Goal: Complete application form

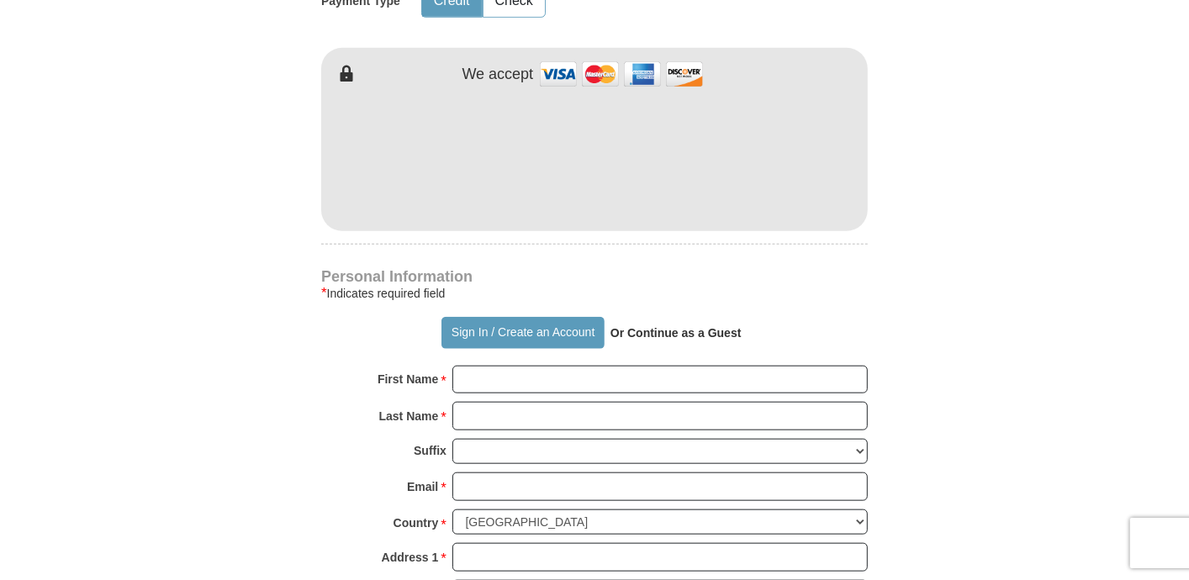
scroll to position [997, 0]
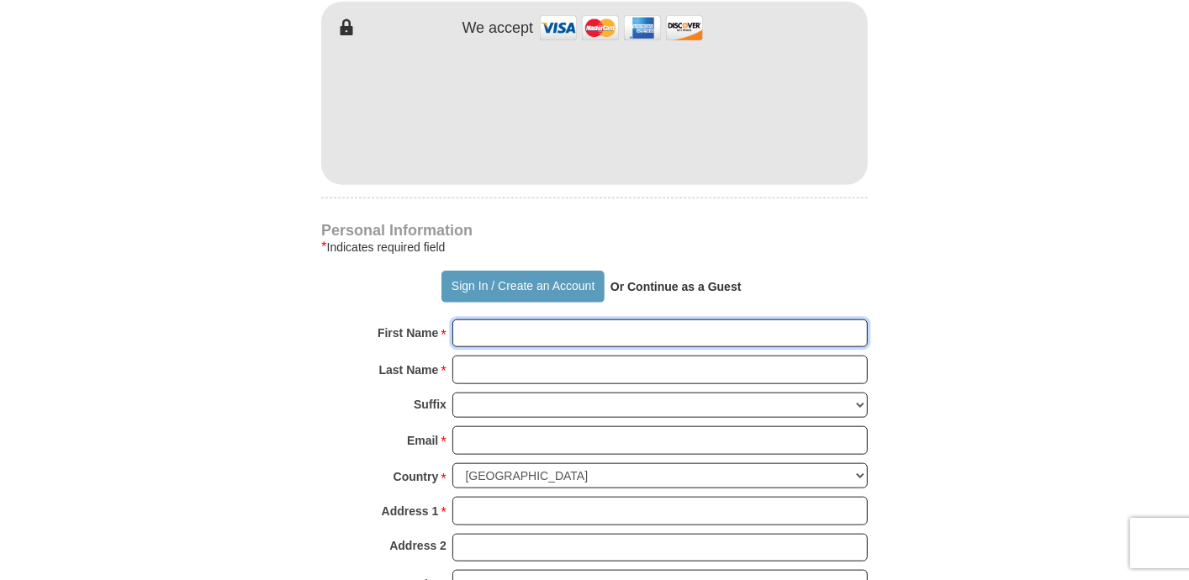
click at [749, 320] on input "First Name *" at bounding box center [659, 334] width 415 height 29
type input "[PERSON_NAME]"
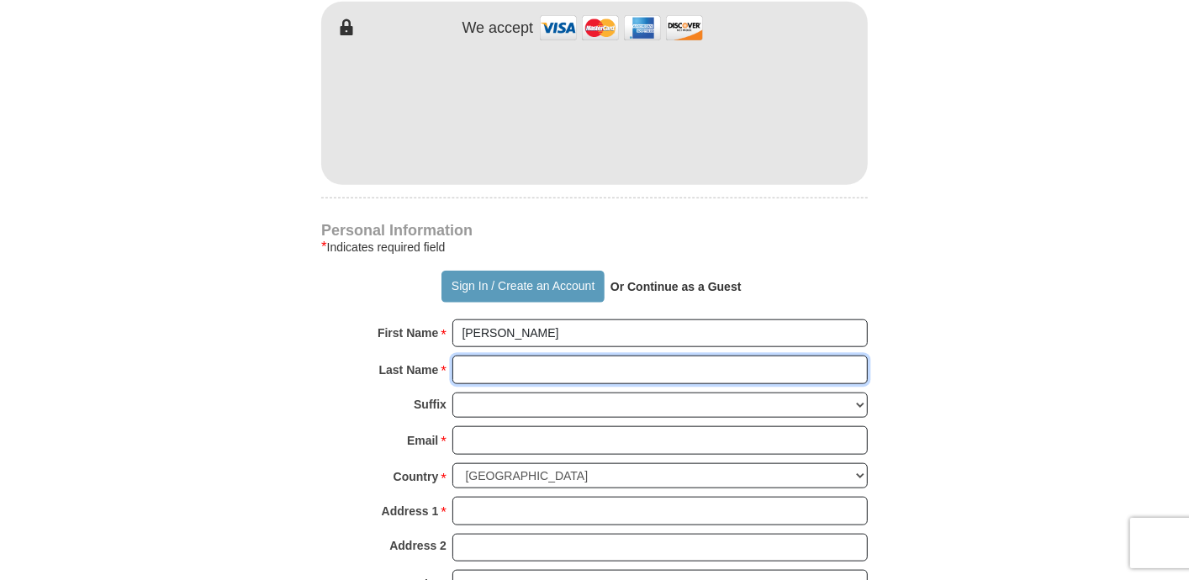
click at [747, 356] on input "Last Name *" at bounding box center [659, 370] width 415 height 29
type input "[PERSON_NAME]"
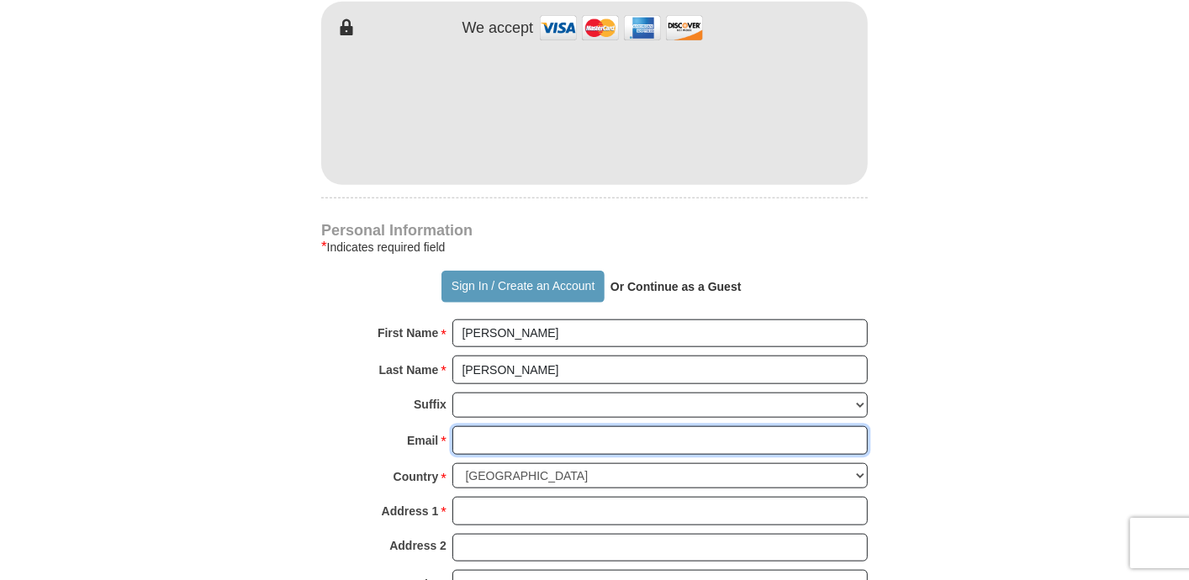
click at [745, 426] on input "Email *" at bounding box center [659, 440] width 415 height 29
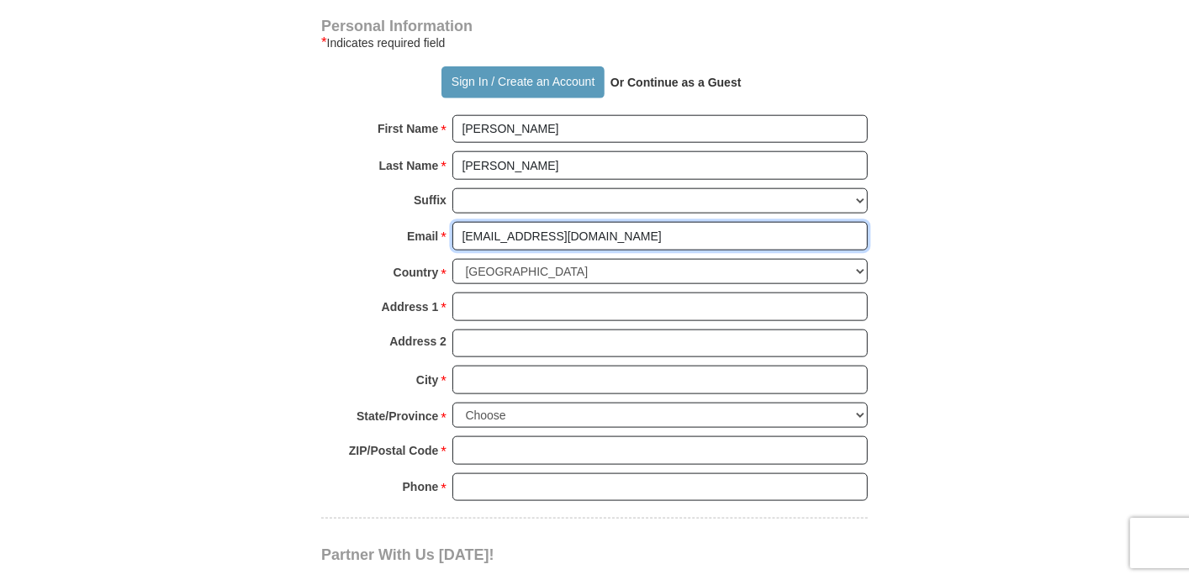
scroll to position [1196, 0]
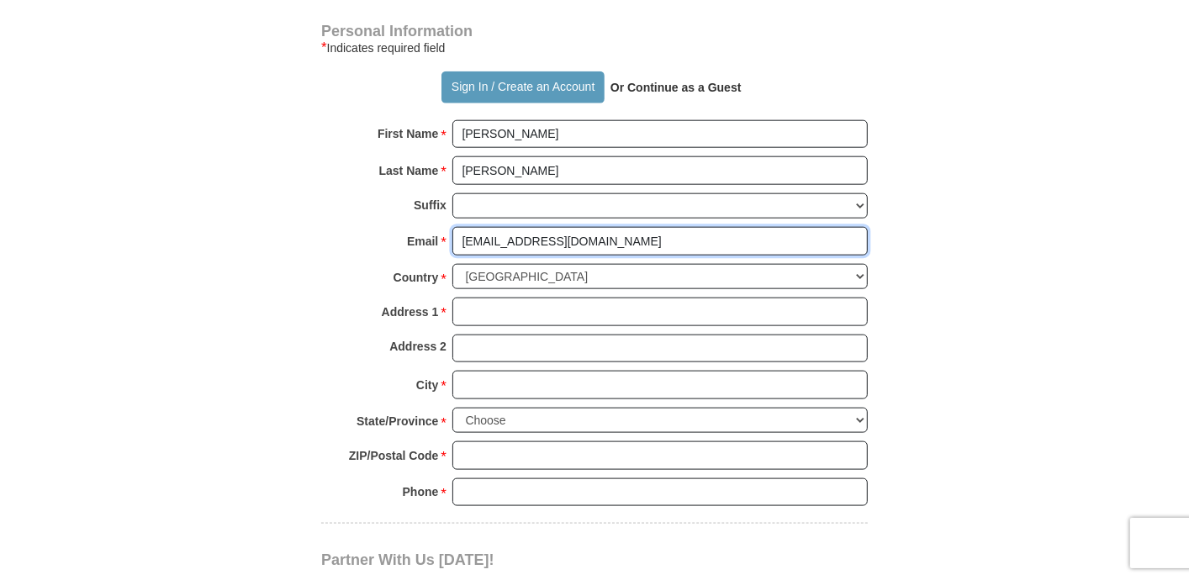
type input "[EMAIL_ADDRESS][DOMAIN_NAME]"
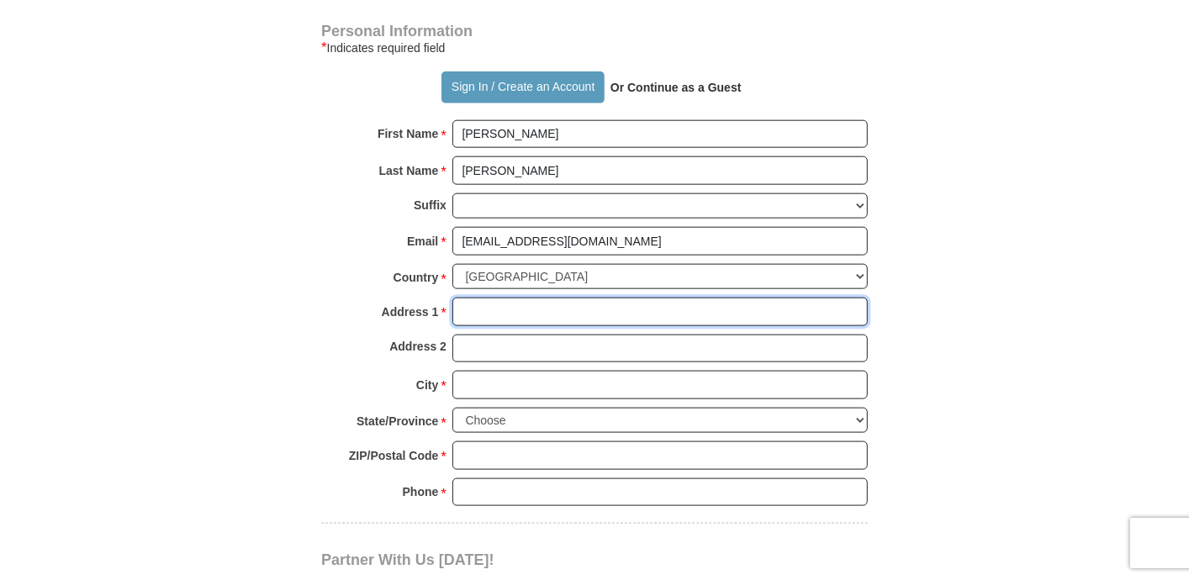
click at [796, 298] on input "Address 1 *" at bounding box center [659, 312] width 415 height 29
type input "[STREET_ADDRESS]"
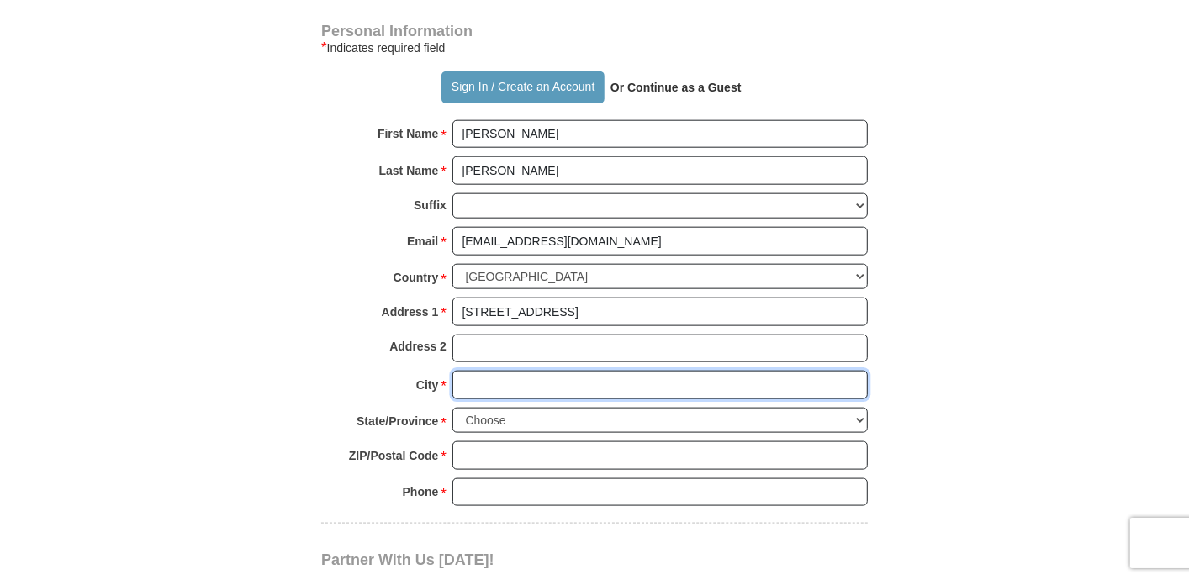
click at [754, 371] on input "City *" at bounding box center [659, 385] width 415 height 29
type input "Loganvillle"
click at [859, 408] on select "Choose [US_STATE] [US_STATE] [US_STATE] [US_STATE] [US_STATE] Armed Forces Amer…" at bounding box center [659, 421] width 415 height 26
select select "GA"
click at [452, 408] on select "Choose [US_STATE] [US_STATE] [US_STATE] [US_STATE] [US_STATE] Armed Forces Amer…" at bounding box center [659, 421] width 415 height 26
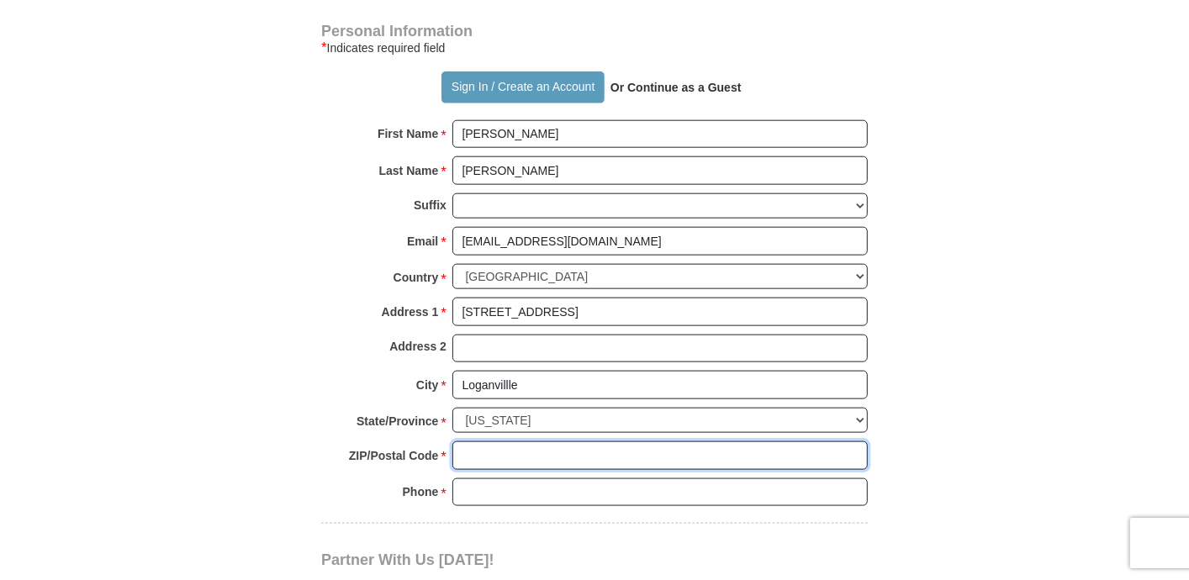
click at [574, 442] on input "ZIP/Postal Code *" at bounding box center [659, 456] width 415 height 29
type input "30052"
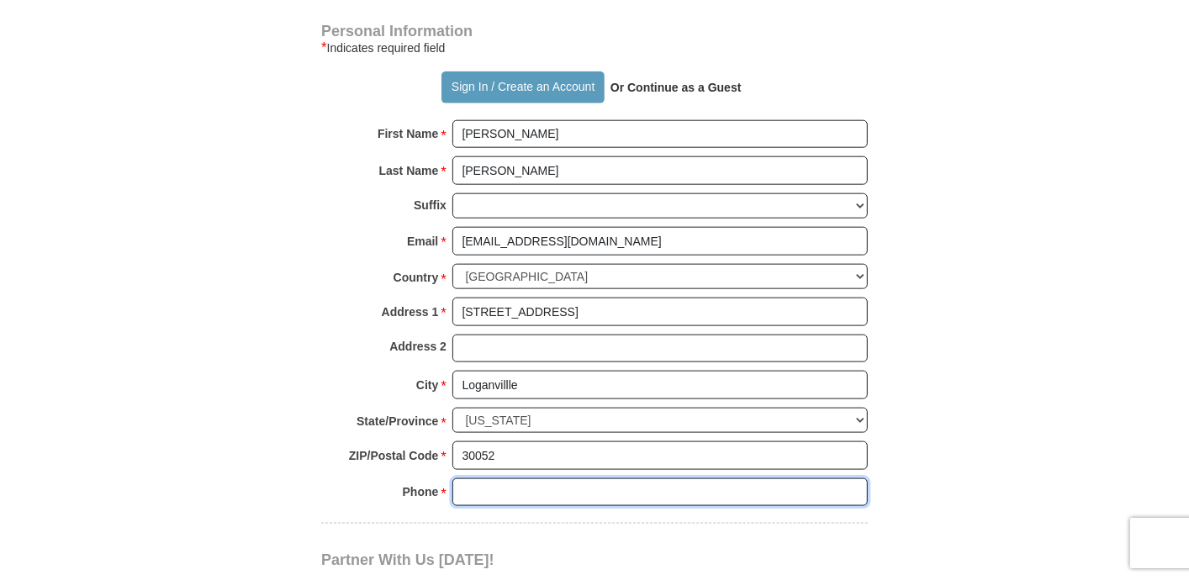
click at [574, 479] on input "Phone * *" at bounding box center [659, 493] width 415 height 29
click at [456, 479] on input "678)" at bounding box center [659, 493] width 415 height 29
click at [490, 479] on input "(678)" at bounding box center [659, 493] width 415 height 29
drag, startPoint x: 492, startPoint y: 448, endPoint x: 590, endPoint y: 450, distance: 98.4
click at [590, 479] on input "(678) 489" at bounding box center [659, 493] width 415 height 29
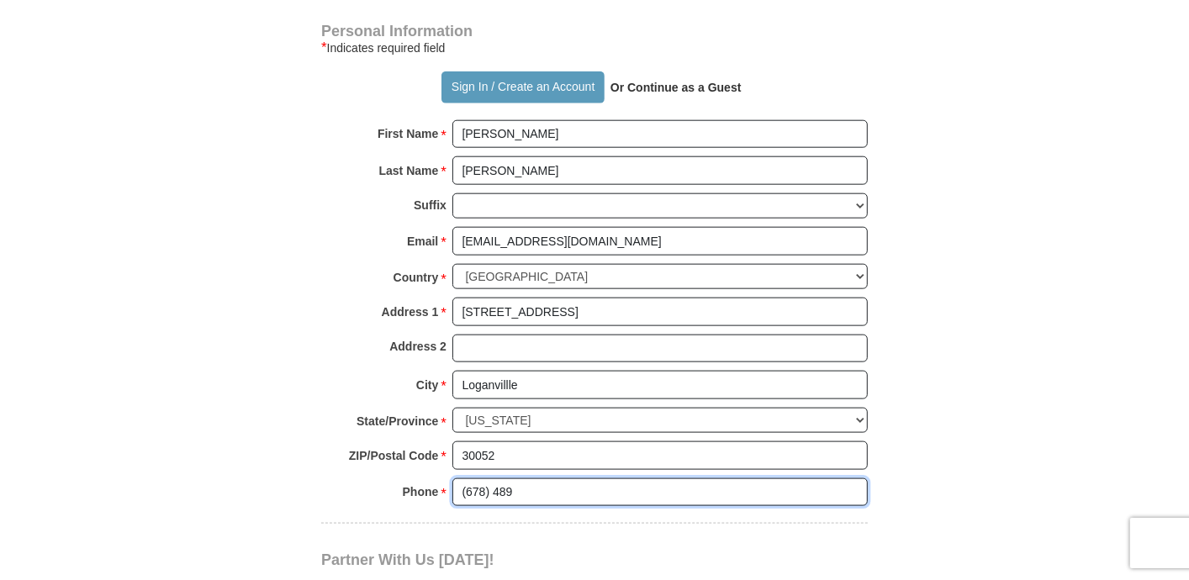
click at [590, 479] on input "(678) 489" at bounding box center [659, 493] width 415 height 29
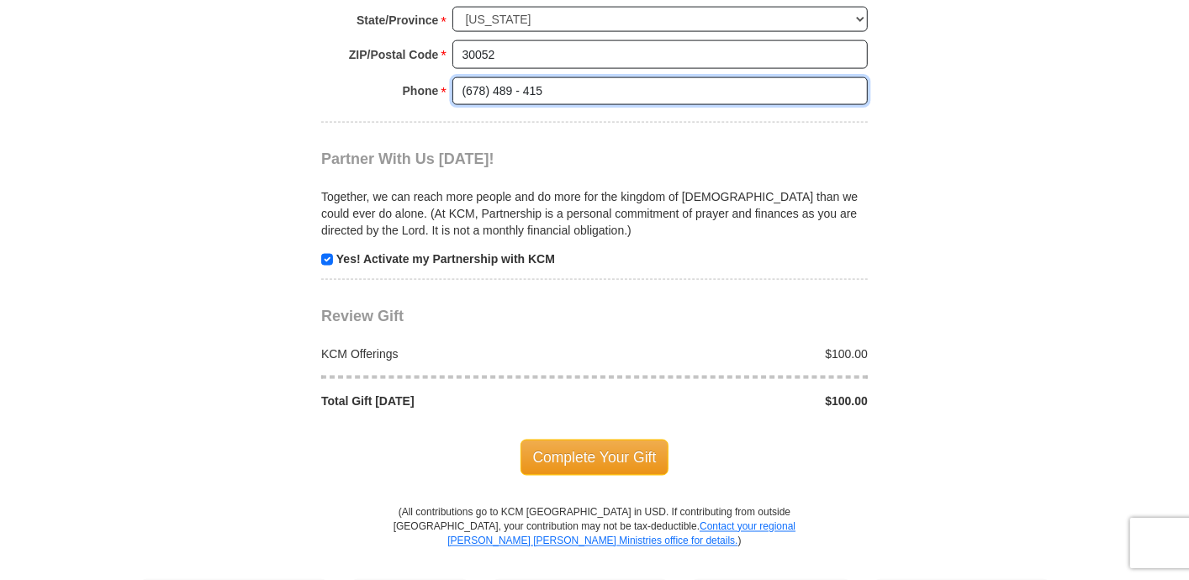
scroll to position [1622, 0]
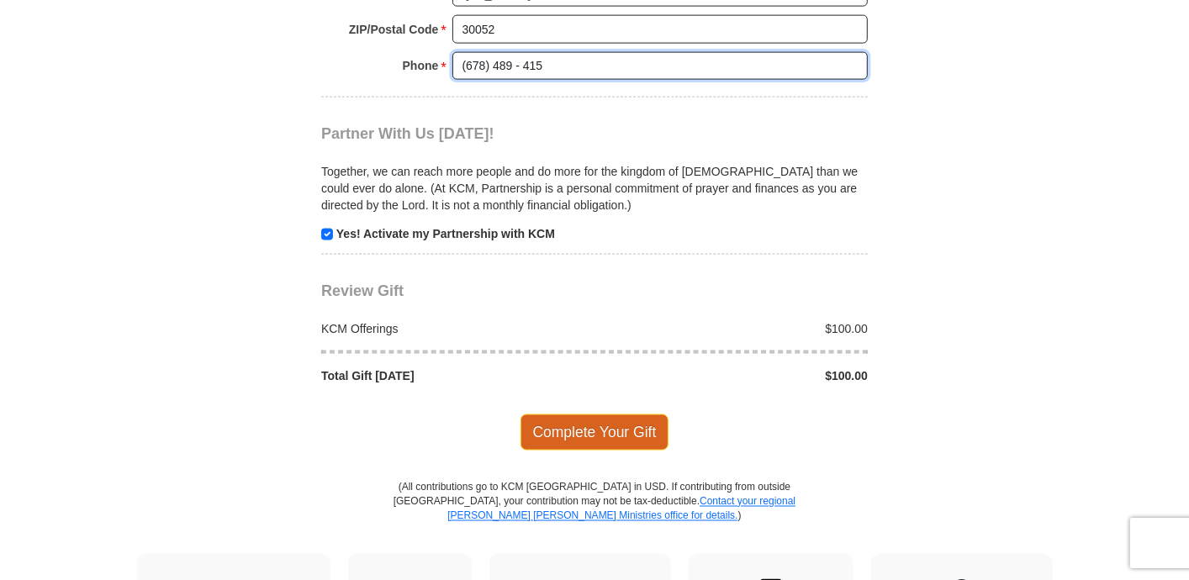
type input "(678) 489 - 415"
click at [620, 415] on span "Complete Your Gift" at bounding box center [595, 432] width 149 height 35
